Goal: Task Accomplishment & Management: Use online tool/utility

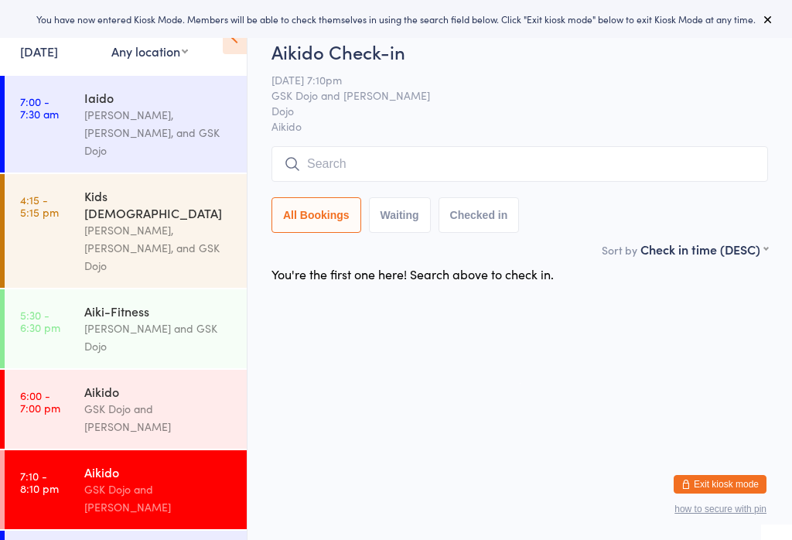
click at [180, 383] on div "Aikido" at bounding box center [158, 391] width 149 height 17
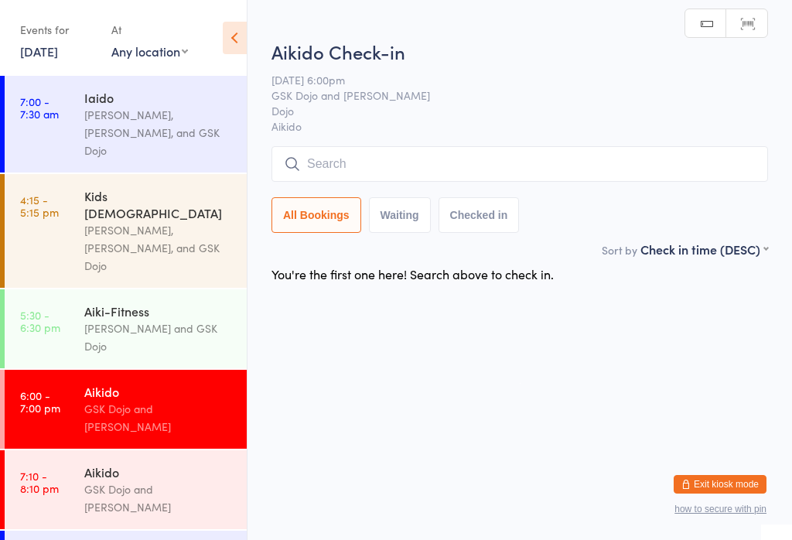
click at [383, 176] on input "search" at bounding box center [519, 164] width 496 height 36
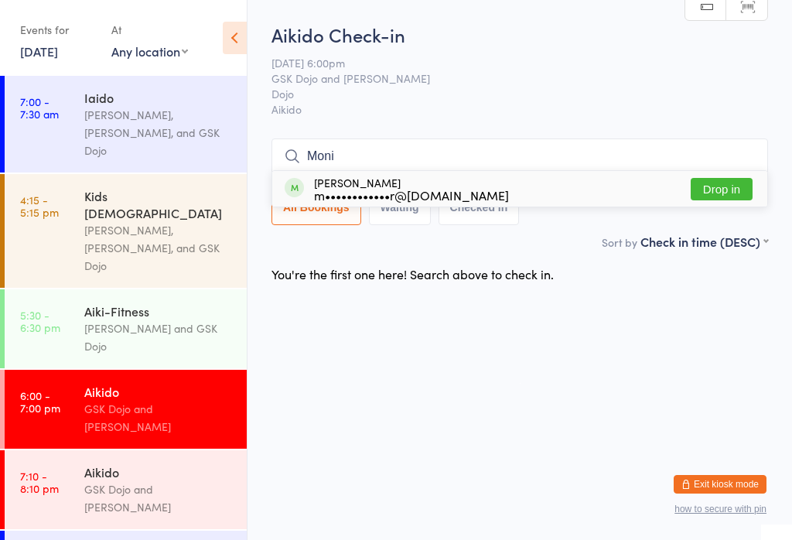
type input "Moni"
click at [726, 171] on div "[PERSON_NAME] m••••••••••••r@[DOMAIN_NAME] Drop in" at bounding box center [519, 189] width 495 height 36
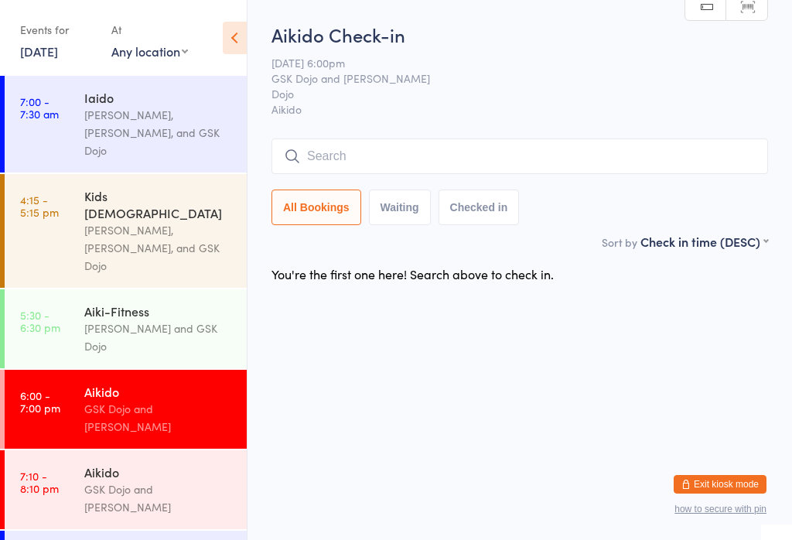
scroll to position [0, 0]
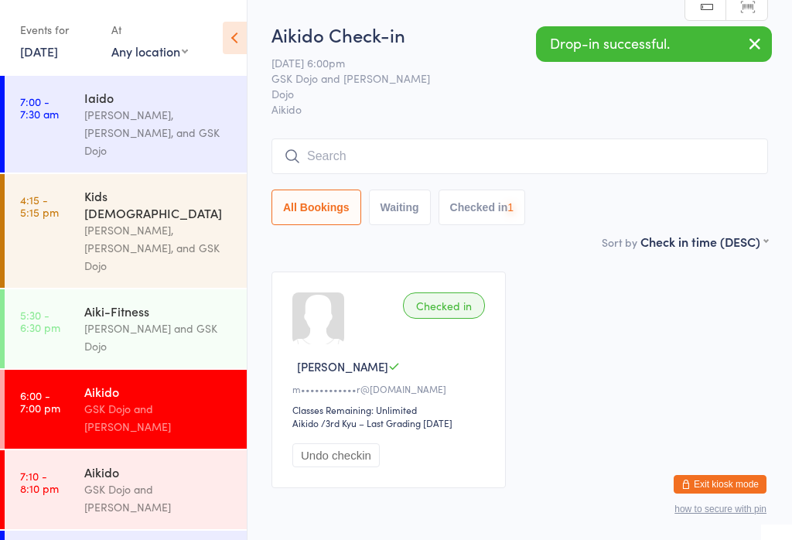
click at [364, 160] on input "search" at bounding box center [519, 156] width 496 height 36
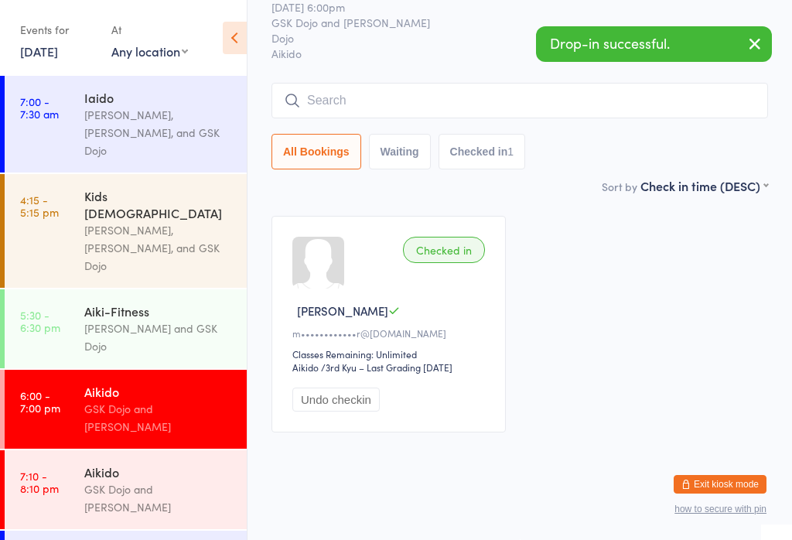
scroll to position [140, 0]
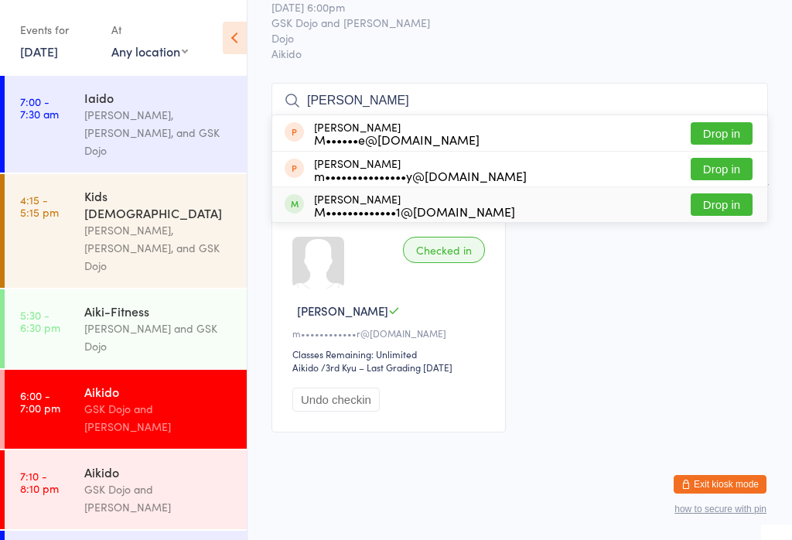
type input "[PERSON_NAME]"
click at [721, 193] on button "Drop in" at bounding box center [721, 204] width 62 height 22
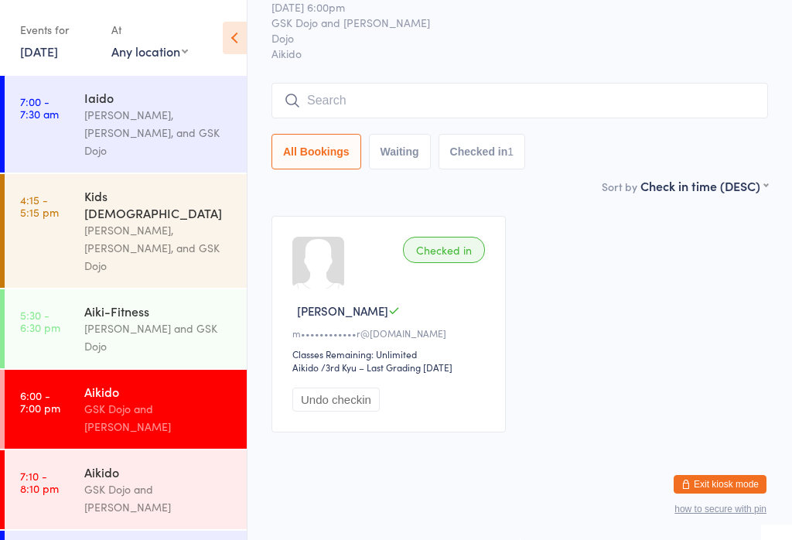
scroll to position [72, 0]
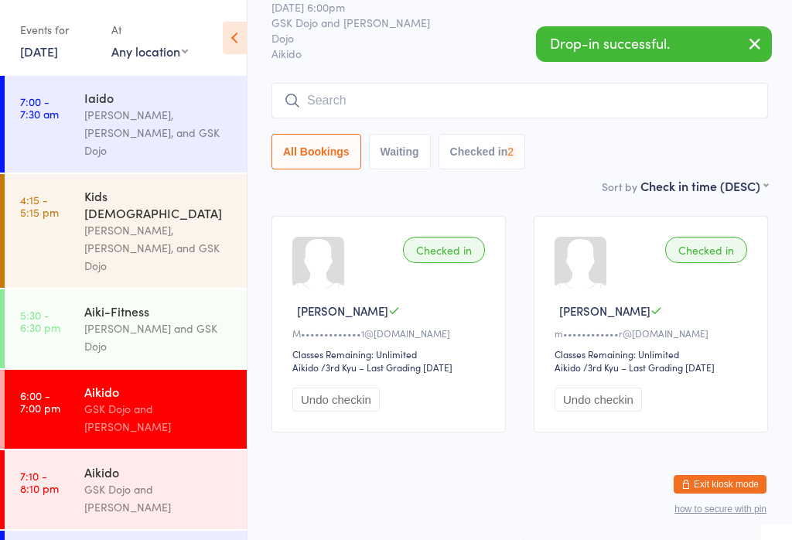
click at [361, 83] on input "search" at bounding box center [519, 101] width 496 height 36
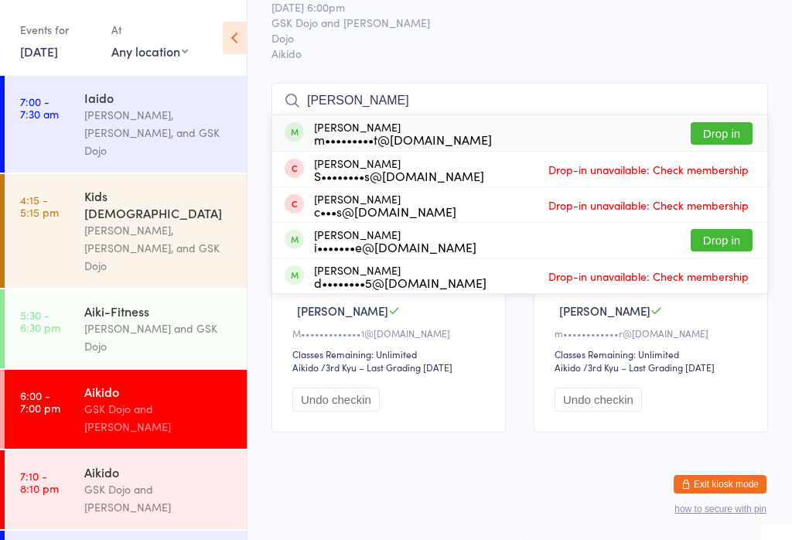
type input "[PERSON_NAME]"
click at [731, 122] on button "Drop in" at bounding box center [721, 133] width 62 height 22
